Goal: Navigation & Orientation: Find specific page/section

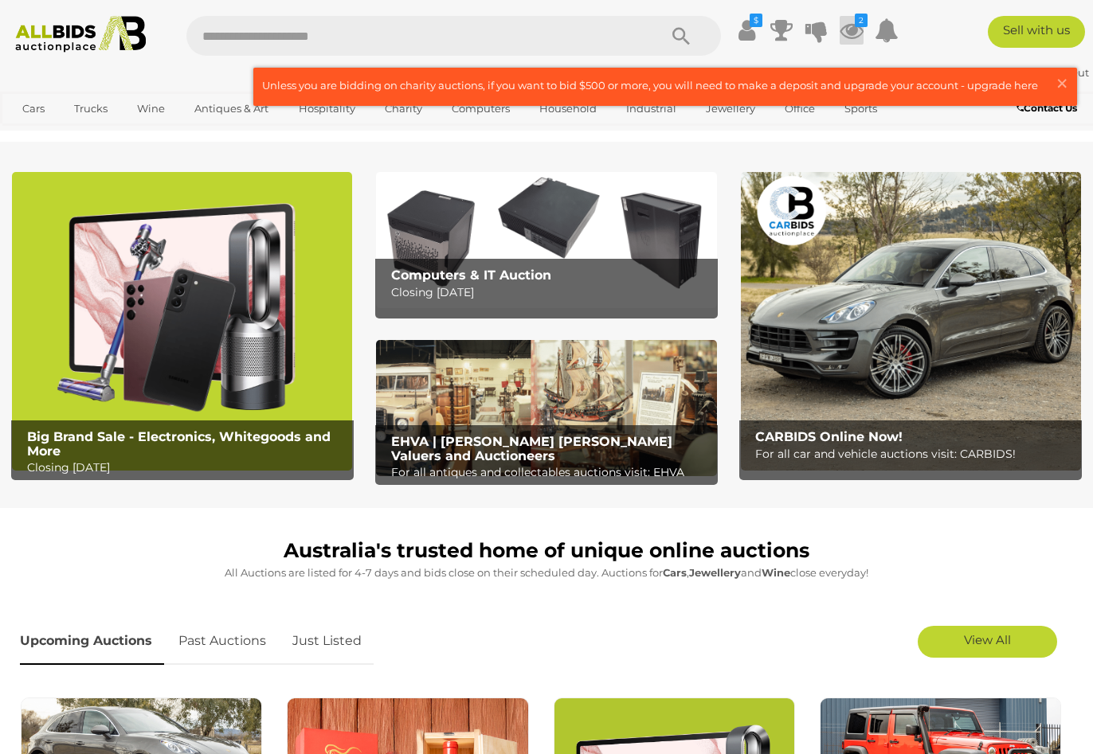
click at [854, 23] on icon at bounding box center [852, 30] width 24 height 29
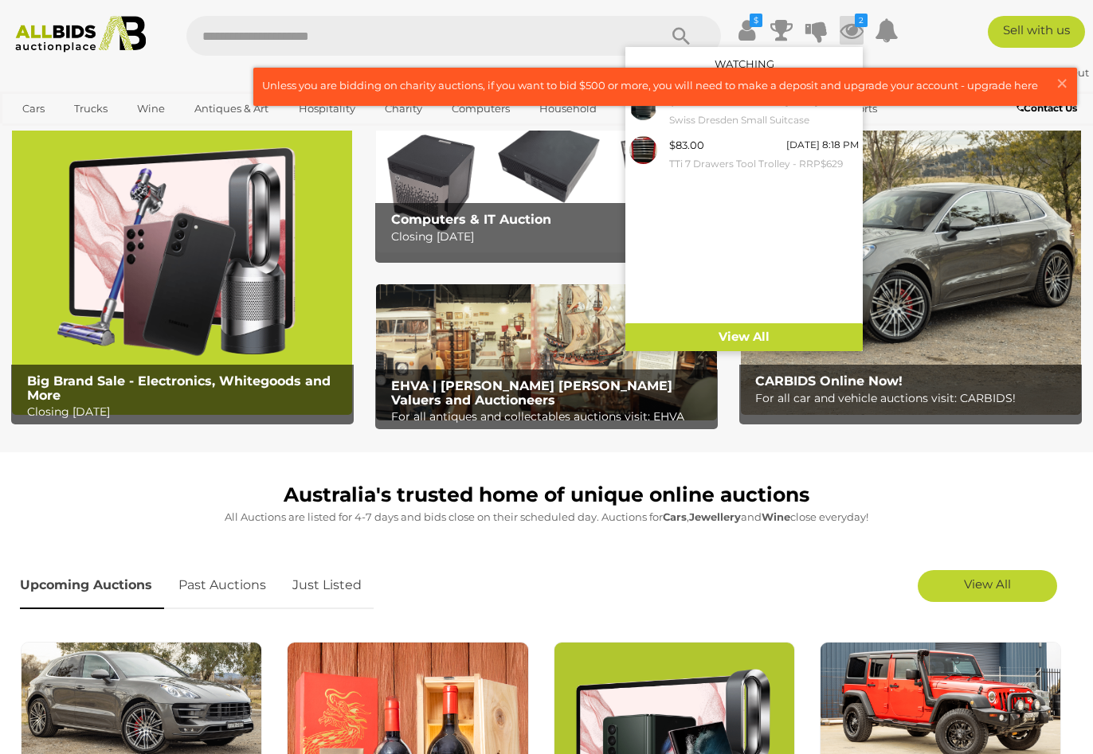
scroll to position [62, 0]
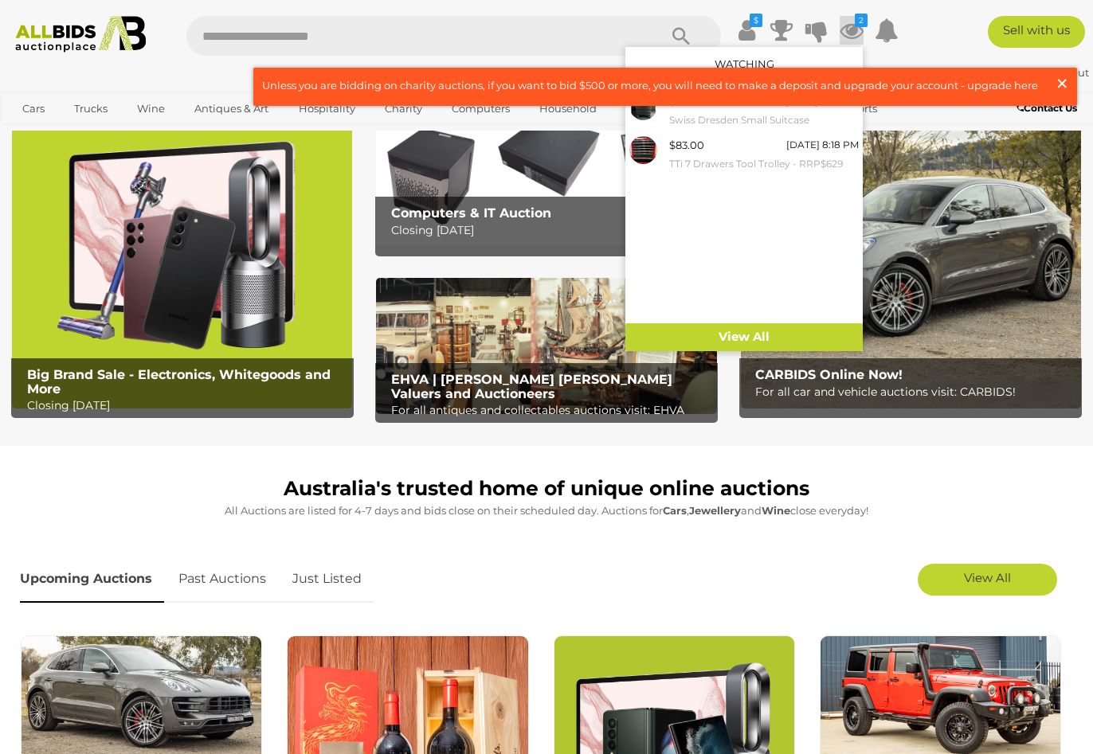
click at [1063, 83] on span "×" at bounding box center [1062, 83] width 14 height 31
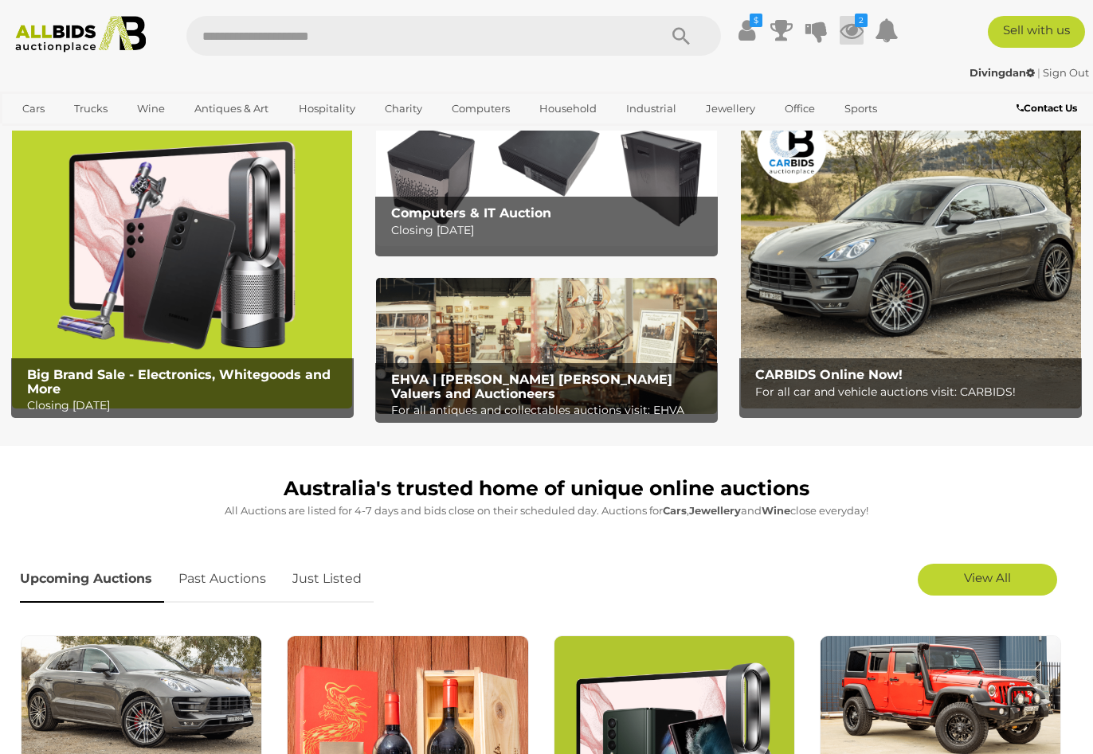
click at [859, 30] on icon at bounding box center [852, 30] width 24 height 29
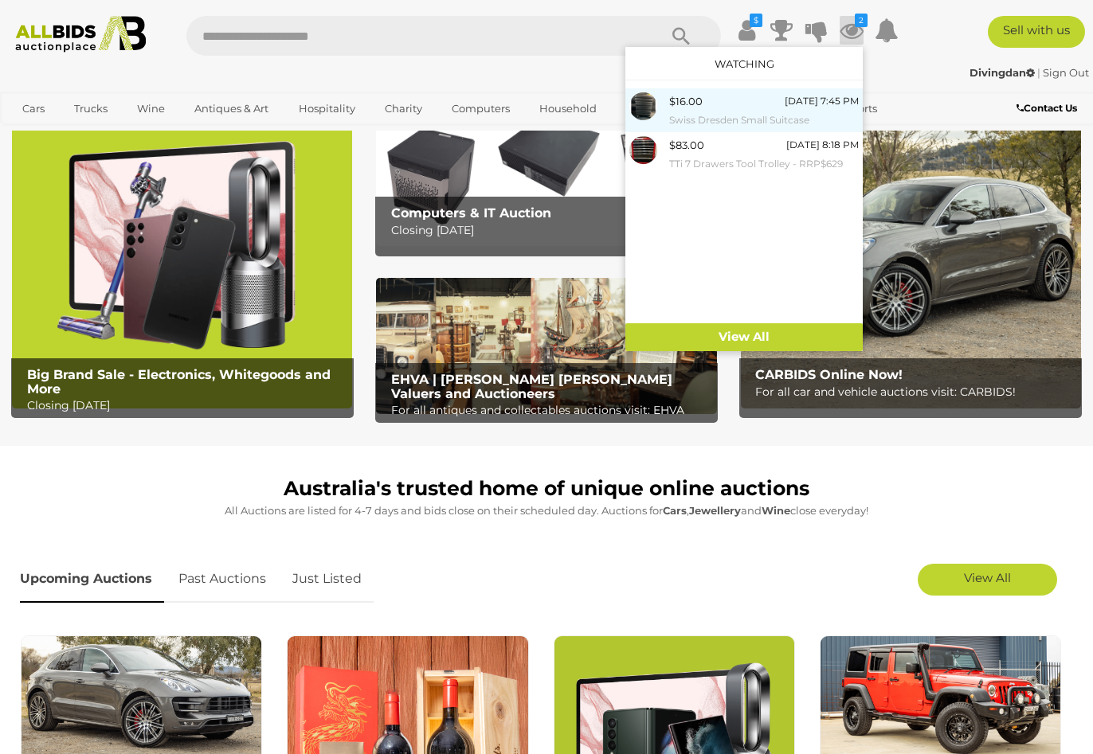
click at [742, 108] on div "$16.00 Tomorrow 7:45 PM Swiss Dresden Small Suitcase" at bounding box center [764, 110] width 190 height 36
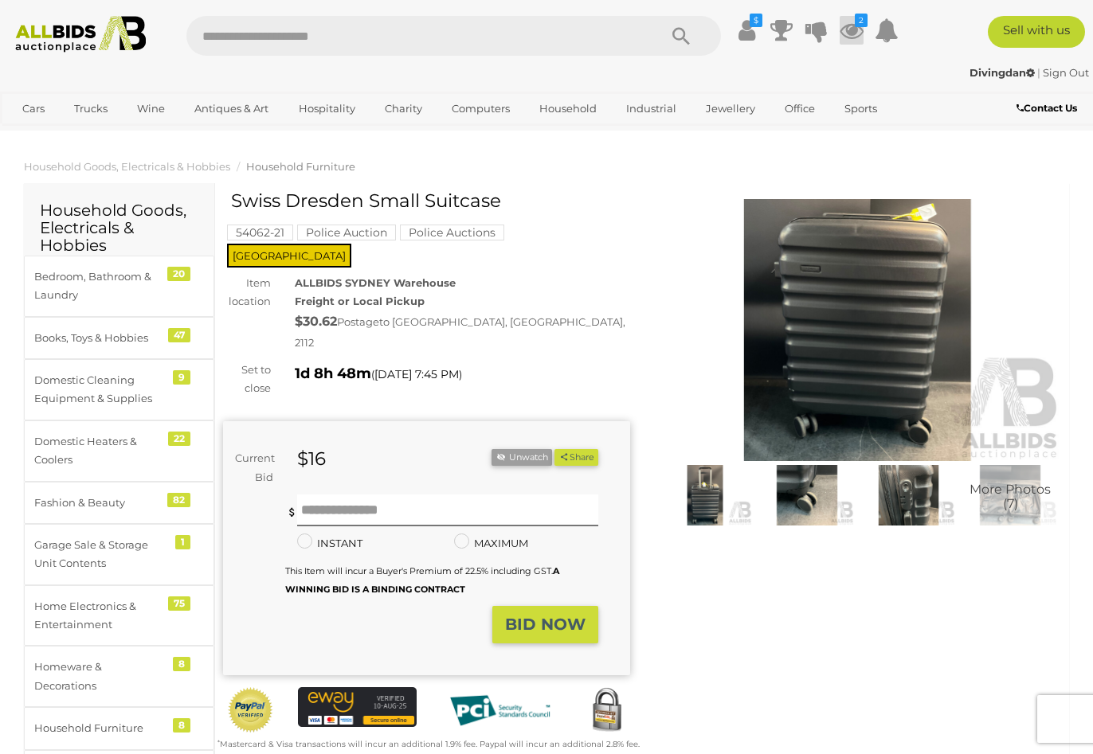
click at [846, 27] on icon at bounding box center [852, 30] width 24 height 29
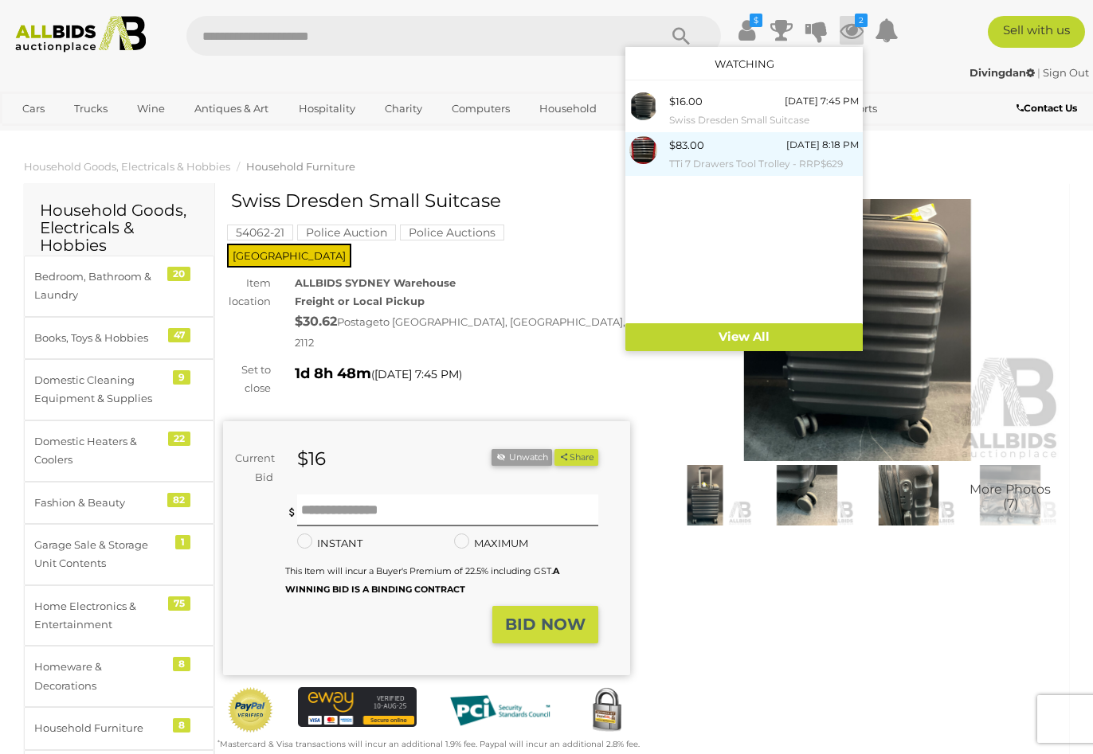
click at [786, 146] on div "[DATE] 8:18 PM" at bounding box center [822, 145] width 72 height 18
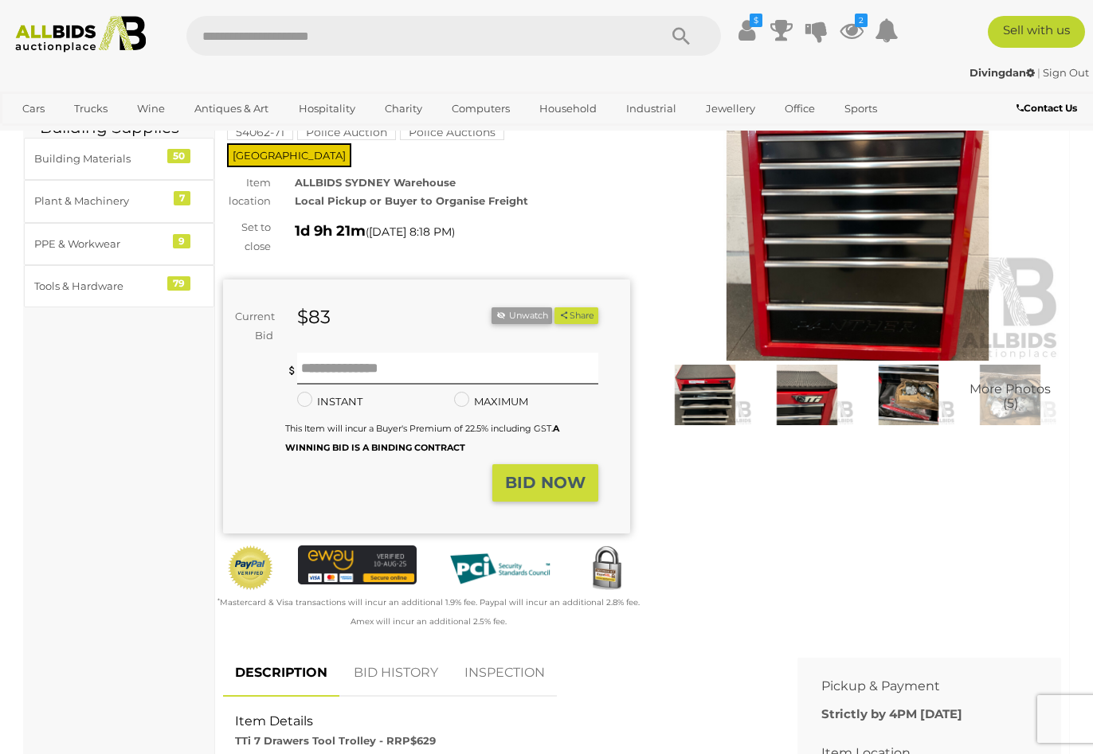
scroll to position [103, 0]
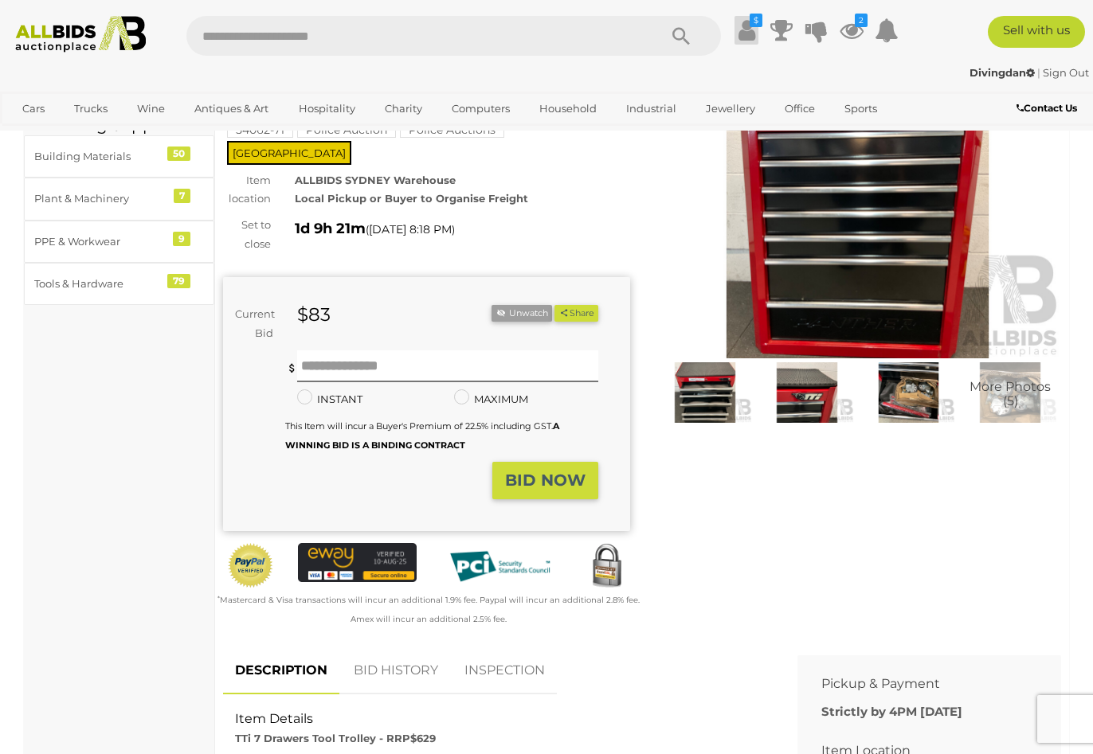
click at [748, 26] on icon at bounding box center [746, 30] width 17 height 29
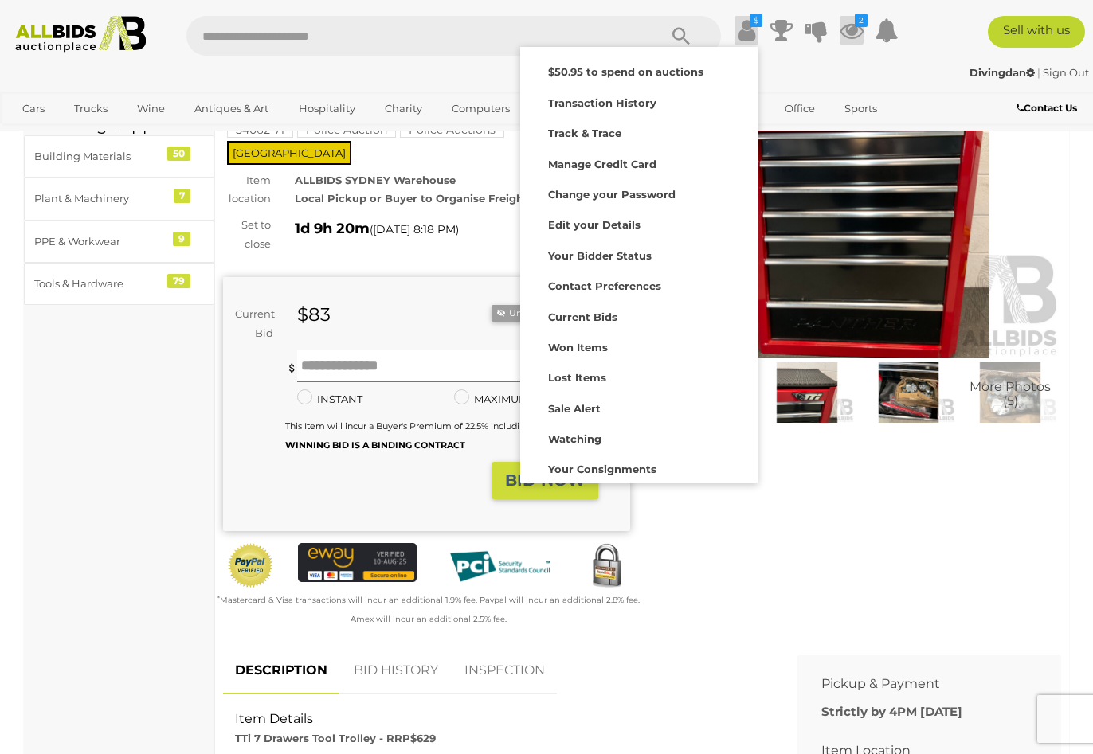
click at [858, 25] on icon "2" at bounding box center [861, 21] width 13 height 14
